Goal: Information Seeking & Learning: Learn about a topic

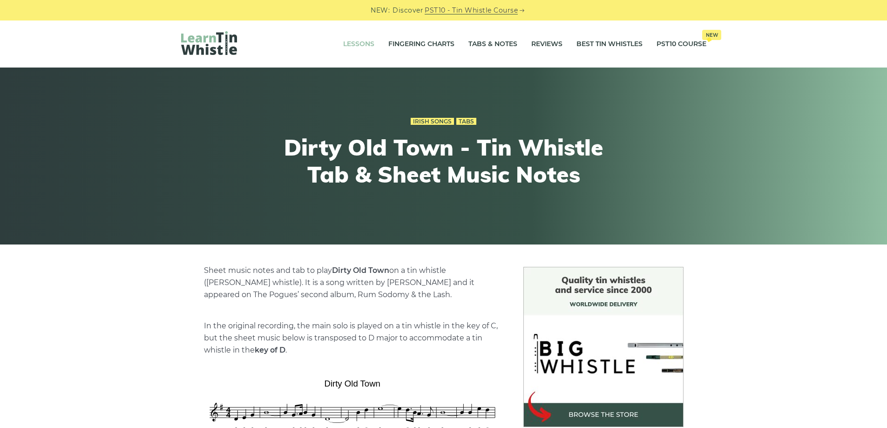
click at [358, 53] on link "Lessons" at bounding box center [358, 44] width 31 height 23
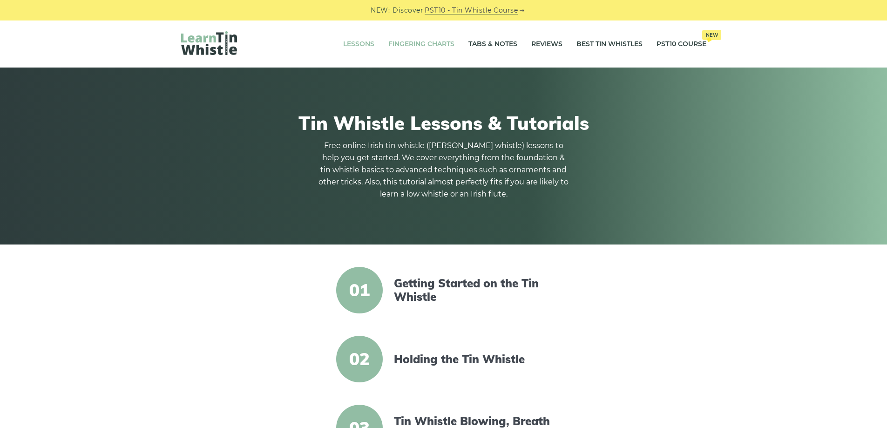
click at [415, 52] on link "Fingering Charts" at bounding box center [421, 44] width 66 height 23
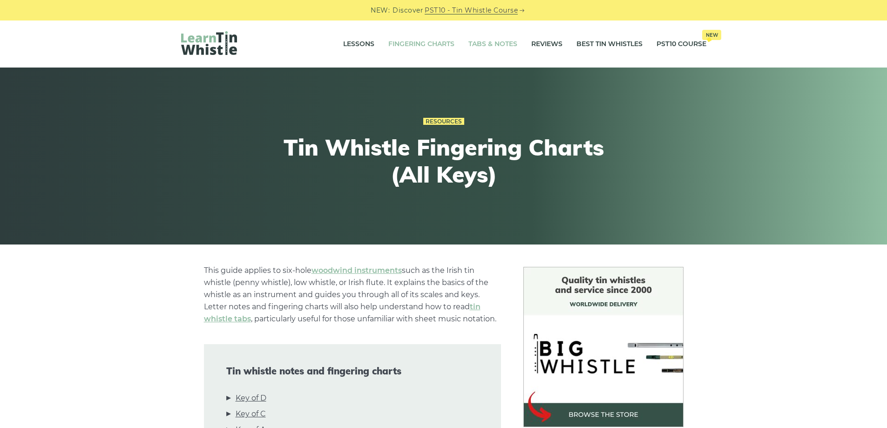
click at [492, 54] on link "Tabs & Notes" at bounding box center [493, 44] width 49 height 23
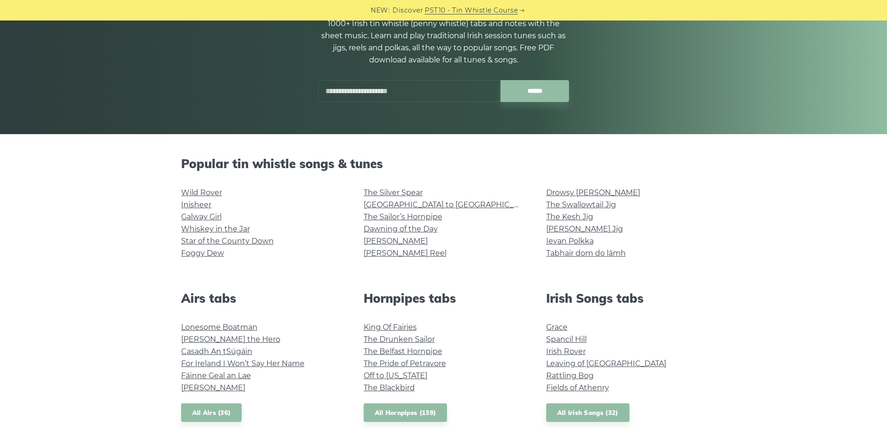
scroll to position [149, 0]
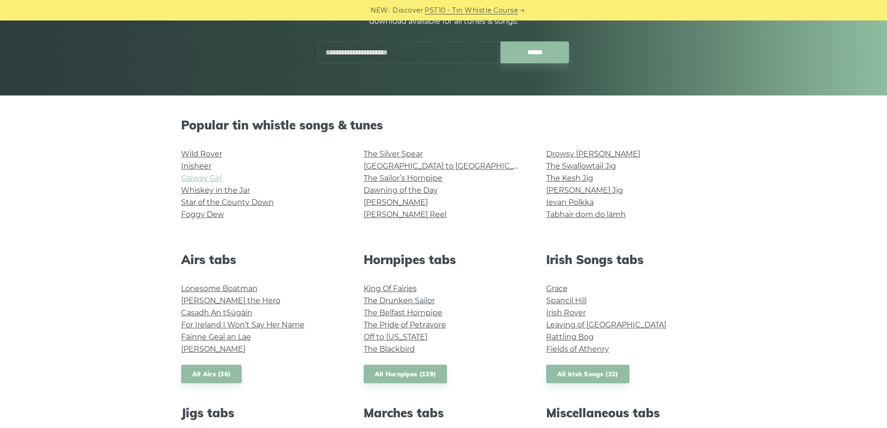
click at [197, 177] on link "Galway Girl" at bounding box center [201, 178] width 41 height 9
click at [191, 211] on link "Foggy Dew" at bounding box center [202, 214] width 43 height 9
click at [206, 203] on link "Star of the County Down" at bounding box center [227, 202] width 93 height 9
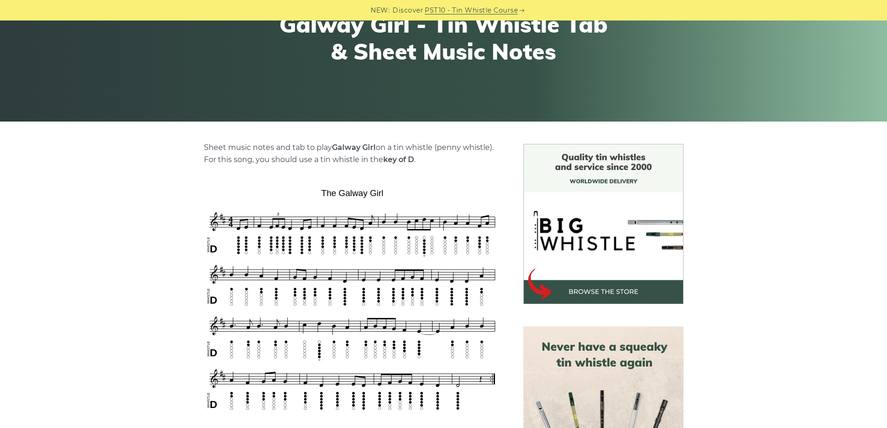
scroll to position [224, 0]
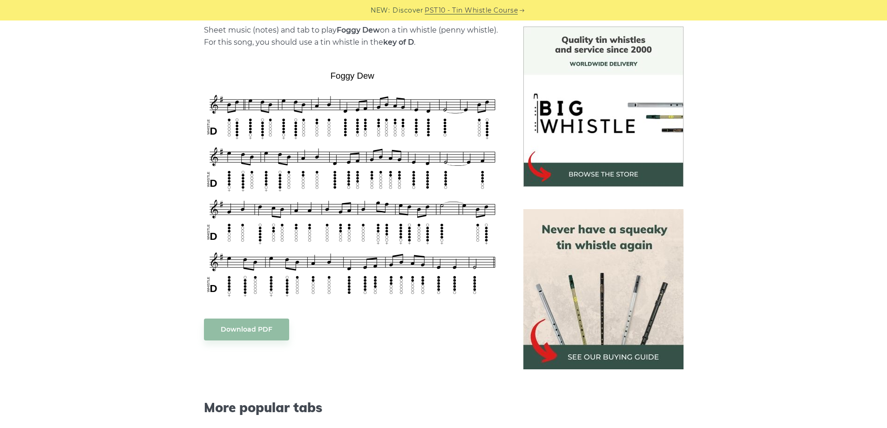
scroll to position [242, 0]
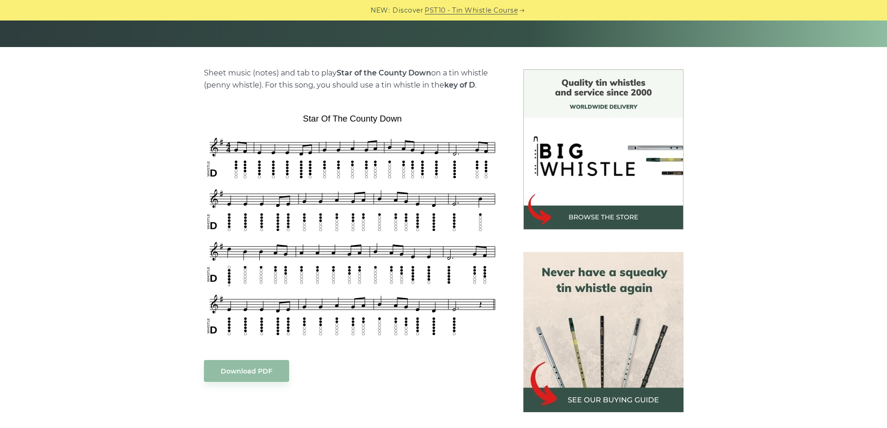
scroll to position [205, 0]
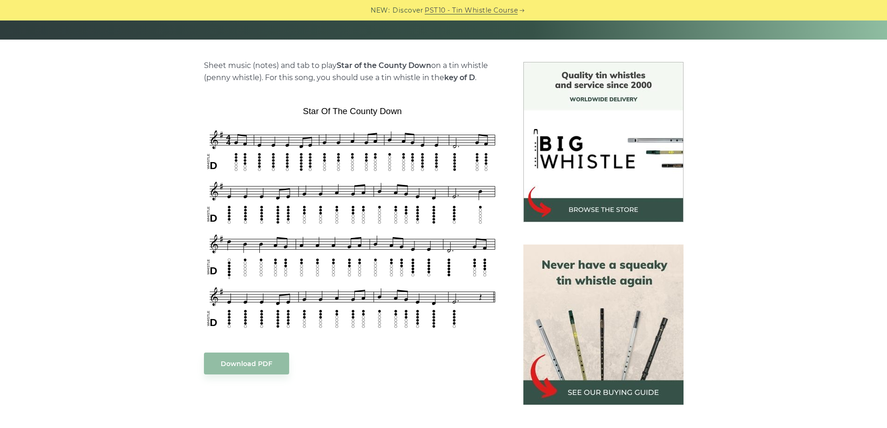
click at [288, 183] on div "Sheet music (notes) and tab to play Star of the County Down on a tin whistle ([…" at bounding box center [352, 372] width 297 height 624
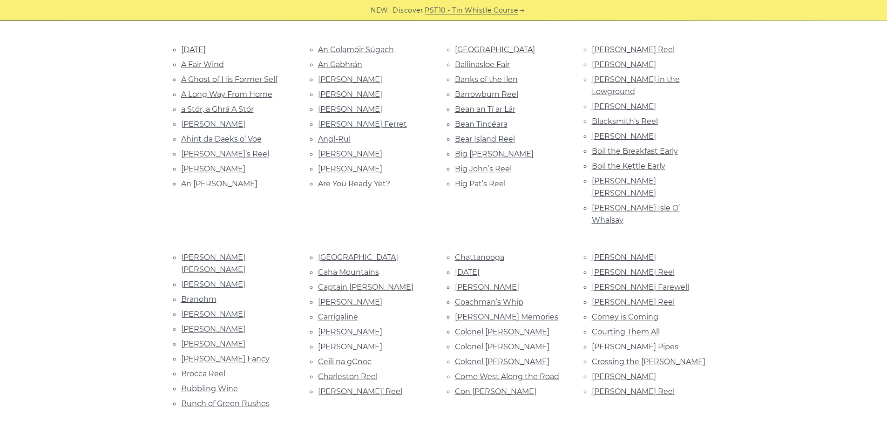
scroll to position [2858, 0]
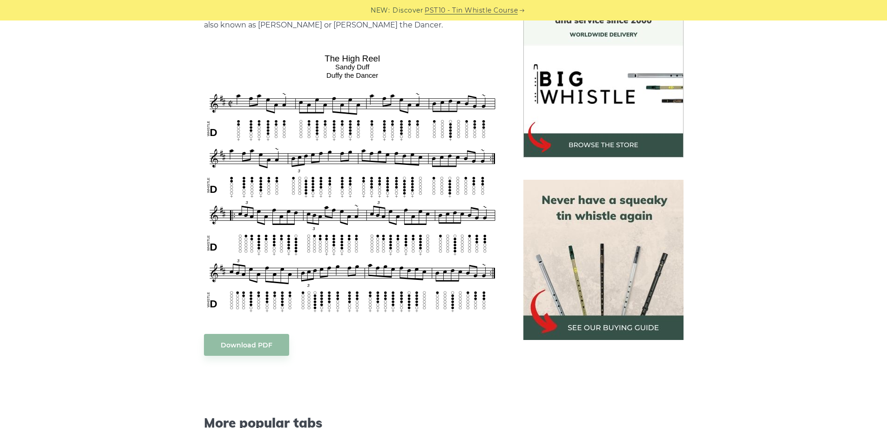
scroll to position [279, 0]
